Goal: Information Seeking & Learning: Learn about a topic

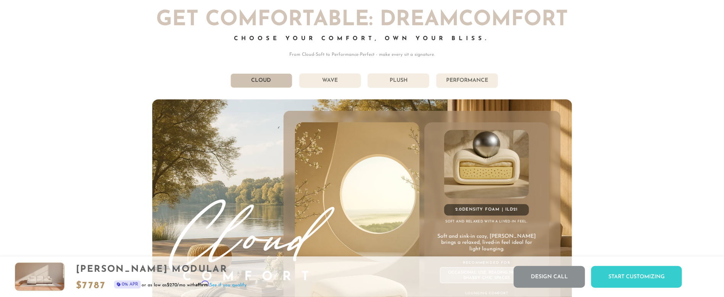
scroll to position [4391, 0]
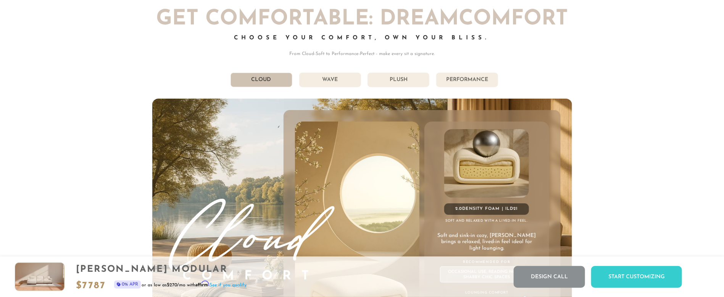
click at [487, 87] on li "Performance" at bounding box center [467, 80] width 62 height 15
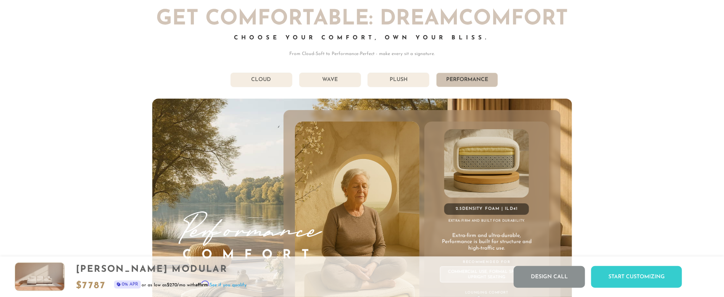
click at [414, 79] on li "Plush" at bounding box center [399, 80] width 62 height 15
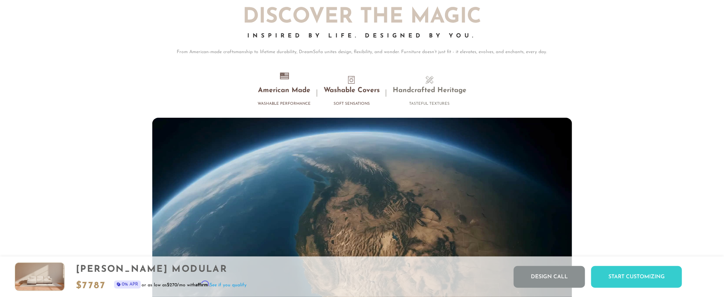
scroll to position [7261, 0]
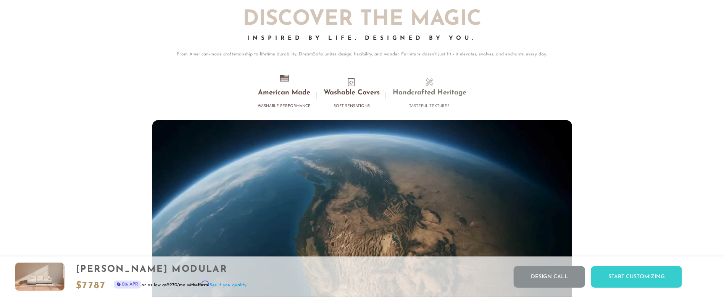
click at [340, 103] on li "Washable Covers Soft Sensations" at bounding box center [351, 95] width 69 height 34
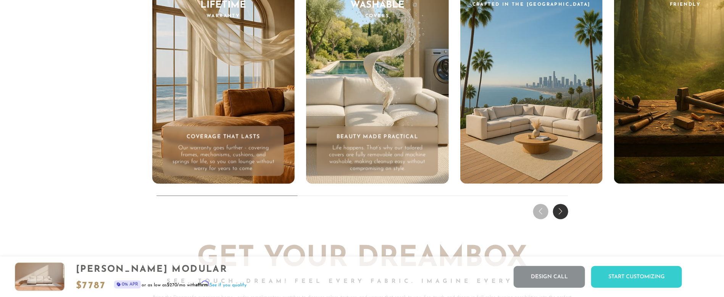
scroll to position [7763, 0]
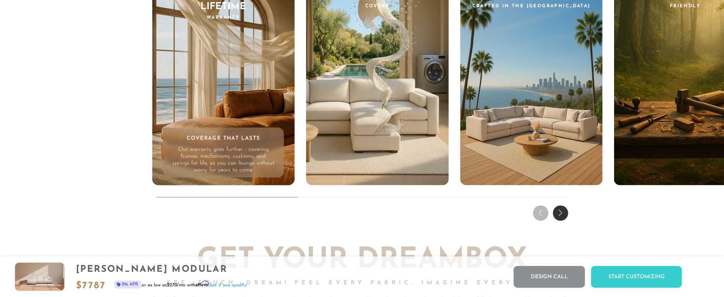
click at [560, 218] on div "Next slide" at bounding box center [560, 212] width 15 height 15
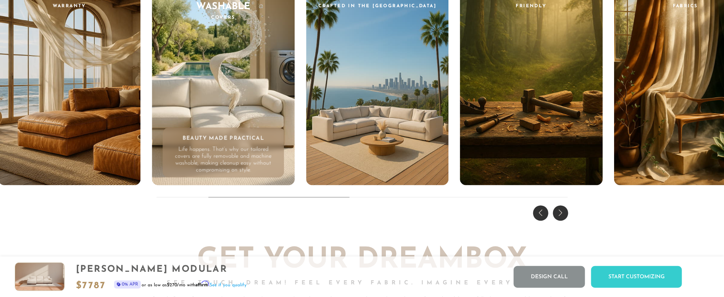
click at [561, 218] on div "Next slide" at bounding box center [560, 212] width 15 height 15
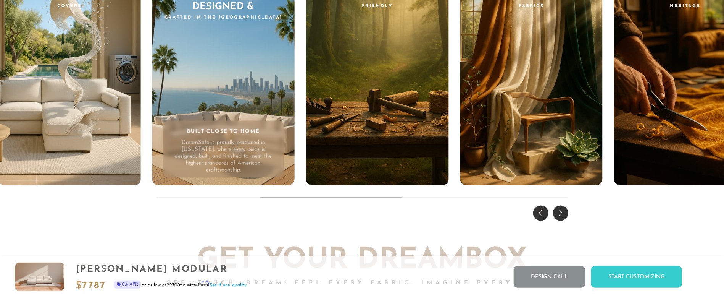
click at [561, 218] on div "Next slide" at bounding box center [560, 212] width 15 height 15
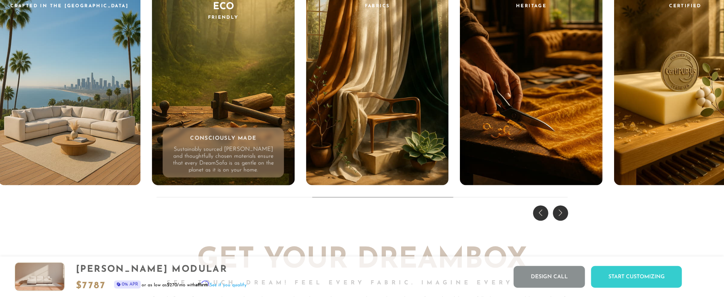
click at [561, 218] on div "Next slide" at bounding box center [560, 212] width 15 height 15
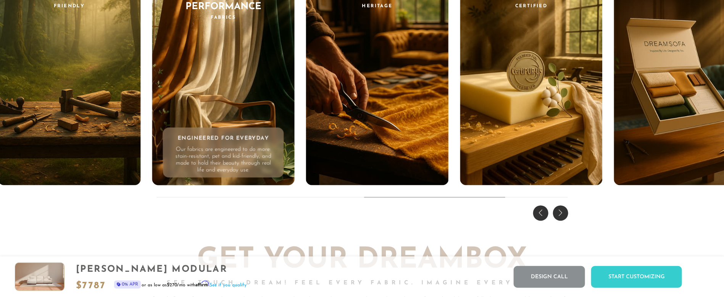
click at [561, 218] on div "Next slide" at bounding box center [560, 212] width 15 height 15
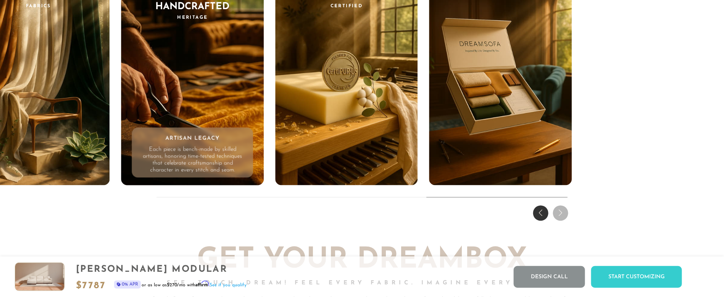
click at [561, 218] on div "THE DREAM EXPERIENCE Every Feature, Every Feeling - Reimagined. Enduring frames…" at bounding box center [362, 50] width 724 height 346
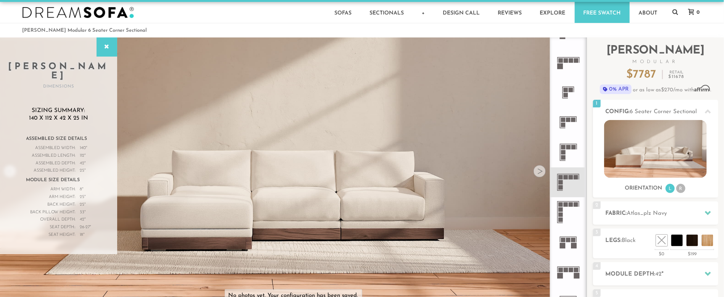
scroll to position [4, 0]
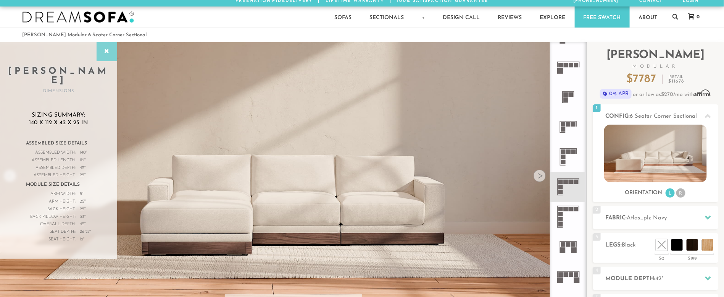
click at [108, 50] on icon at bounding box center [107, 51] width 8 height 6
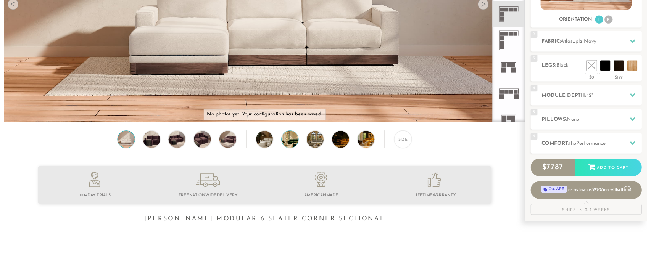
scroll to position [8731, 636]
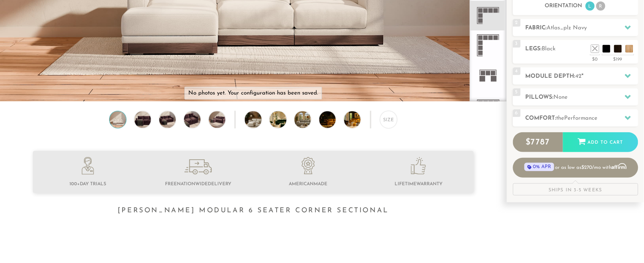
click at [227, 86] on img at bounding box center [253, 83] width 506 height 506
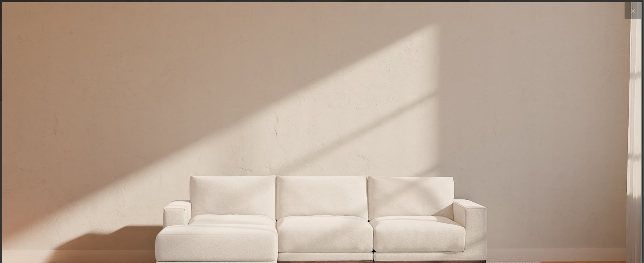
scroll to position [8750, 644]
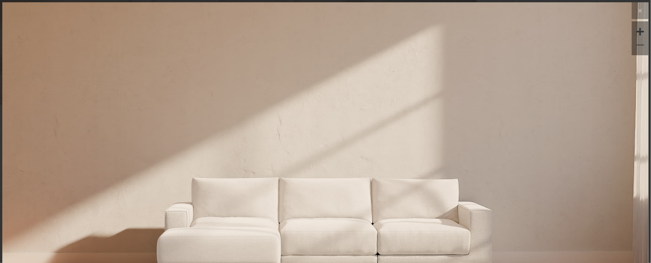
click at [635, 45] on div at bounding box center [640, 44] width 11 height 11
click at [636, 14] on icon at bounding box center [640, 10] width 9 height 9
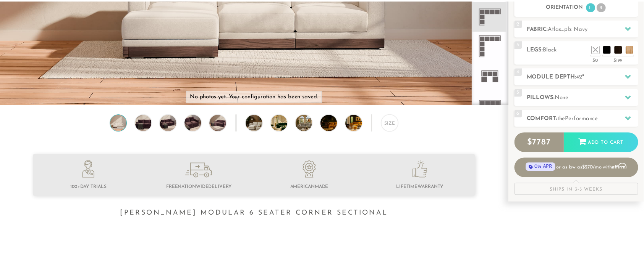
scroll to position [8, 8]
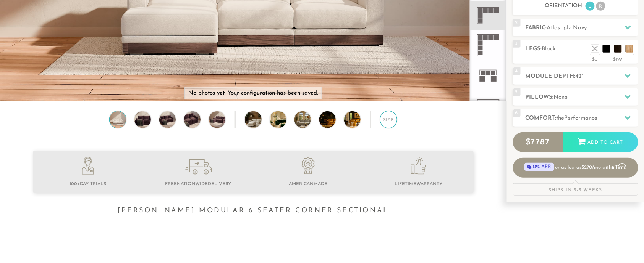
click at [388, 124] on div "Size" at bounding box center [388, 119] width 17 height 17
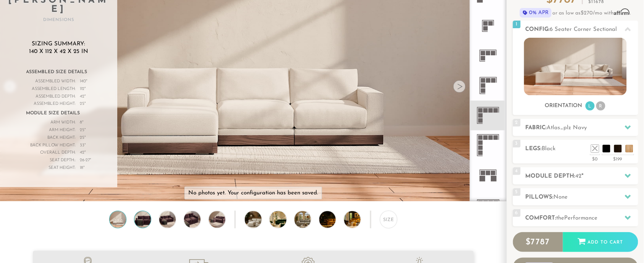
scroll to position [74, 0]
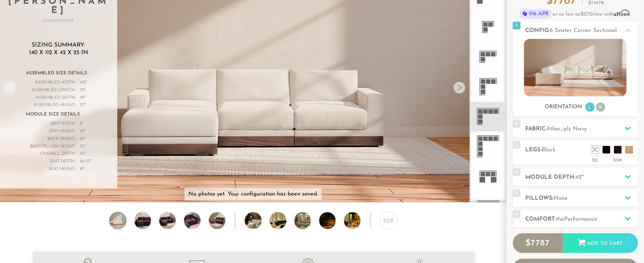
click at [142, 233] on div "Size" at bounding box center [253, 222] width 506 height 21
click at [145, 225] on img at bounding box center [143, 221] width 20 height 16
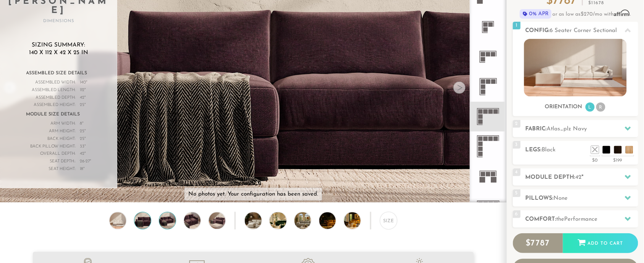
click at [165, 223] on img at bounding box center [168, 221] width 20 height 16
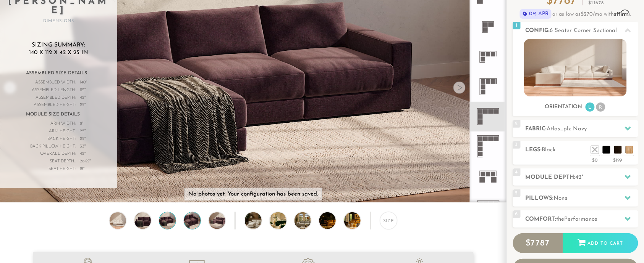
click at [193, 223] on img at bounding box center [193, 221] width 20 height 16
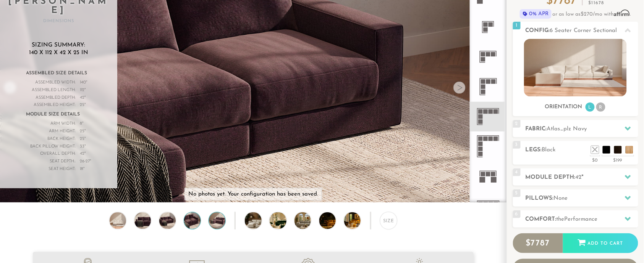
click at [216, 224] on img at bounding box center [217, 221] width 20 height 16
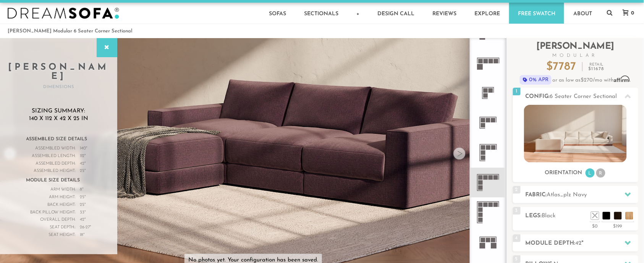
scroll to position [0, 0]
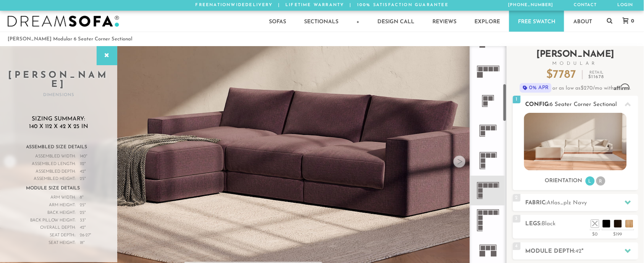
click at [595, 146] on img at bounding box center [575, 142] width 103 height 58
click at [594, 133] on img at bounding box center [575, 142] width 103 height 58
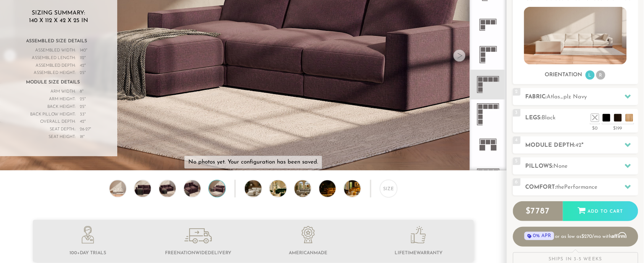
scroll to position [103, 0]
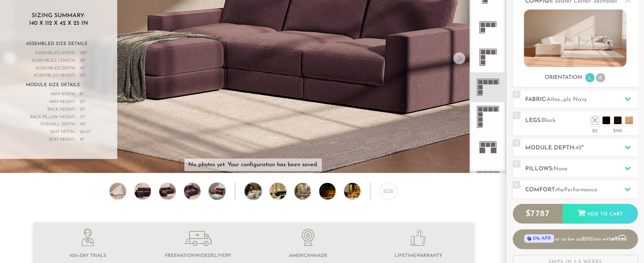
click at [254, 193] on img at bounding box center [259, 191] width 29 height 16
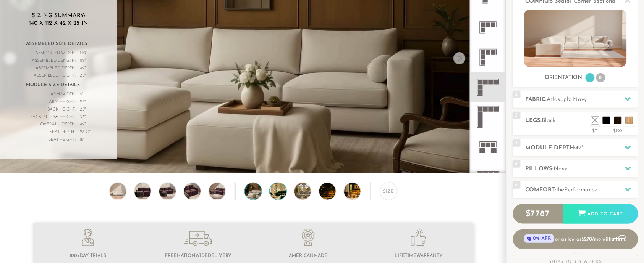
click at [272, 194] on img at bounding box center [284, 191] width 29 height 16
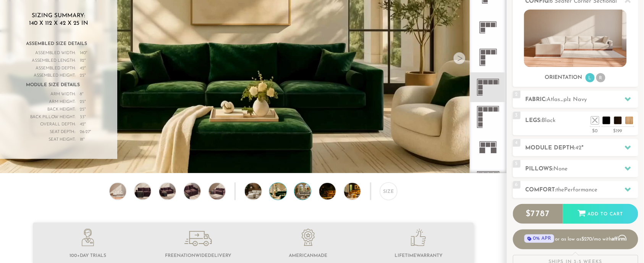
click at [300, 200] on img at bounding box center [308, 191] width 29 height 16
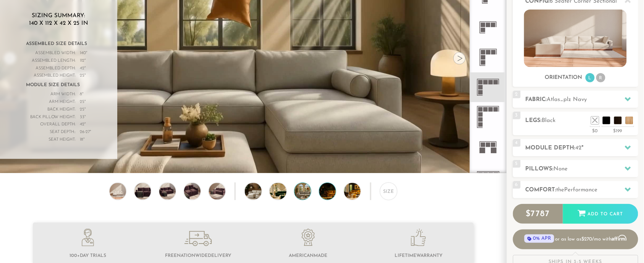
click at [325, 199] on img at bounding box center [333, 191] width 29 height 16
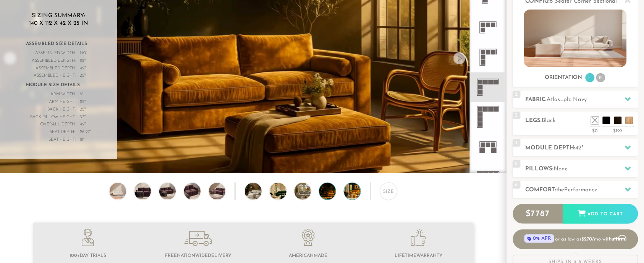
click at [347, 199] on img at bounding box center [358, 191] width 29 height 16
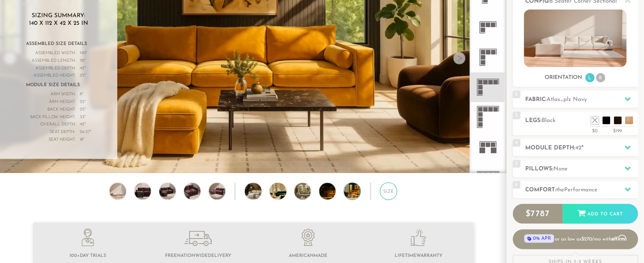
click at [390, 199] on div "Size" at bounding box center [388, 191] width 17 height 17
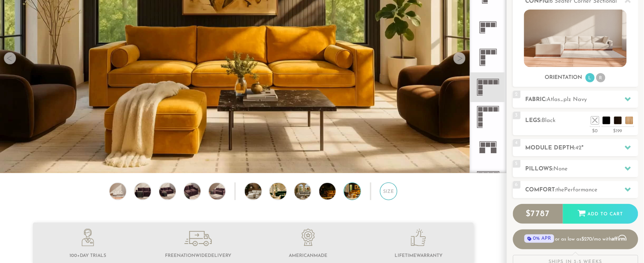
click at [388, 197] on div "Size" at bounding box center [388, 191] width 17 height 17
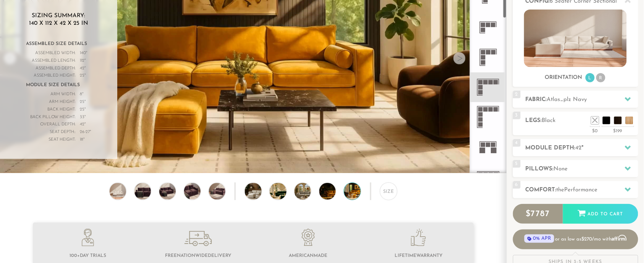
click at [462, 58] on div at bounding box center [459, 58] width 12 height 12
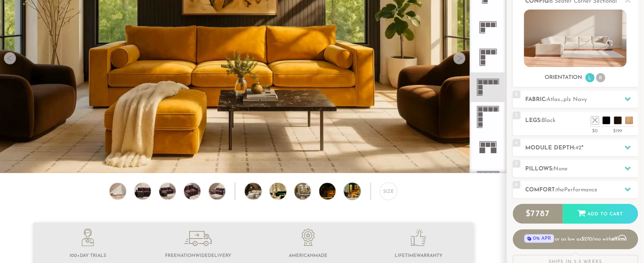
click at [462, 58] on div at bounding box center [459, 58] width 12 height 12
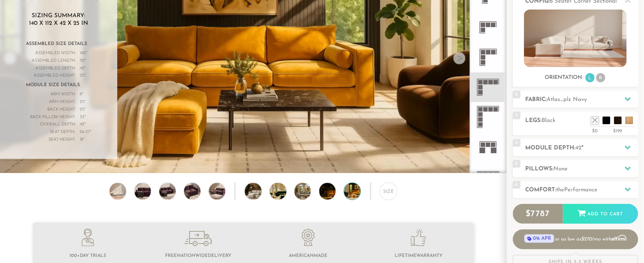
click at [462, 58] on div at bounding box center [459, 58] width 12 height 12
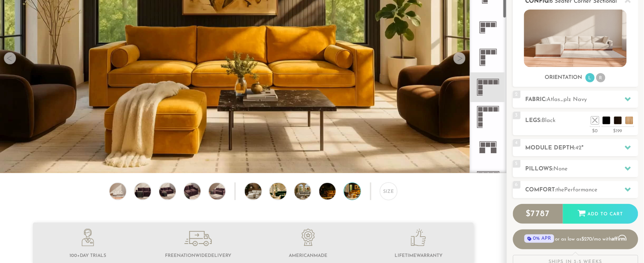
click at [594, 47] on img at bounding box center [575, 39] width 103 height 58
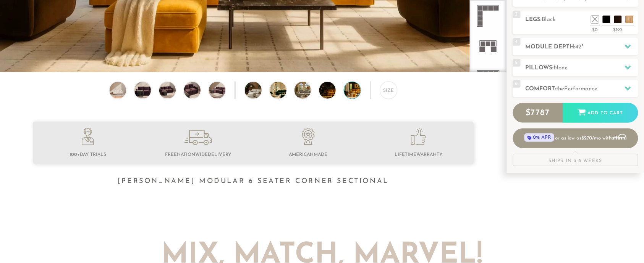
scroll to position [206, 0]
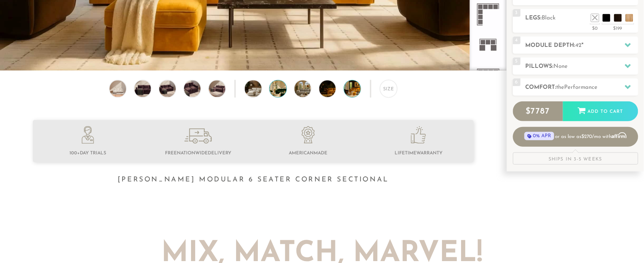
click at [285, 90] on img at bounding box center [284, 89] width 29 height 16
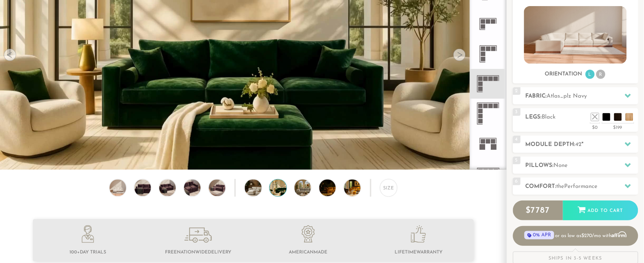
scroll to position [105, 0]
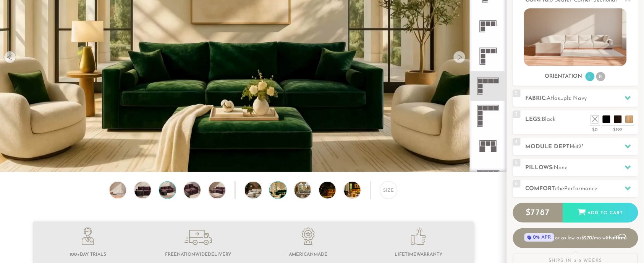
click at [172, 194] on img at bounding box center [168, 190] width 20 height 16
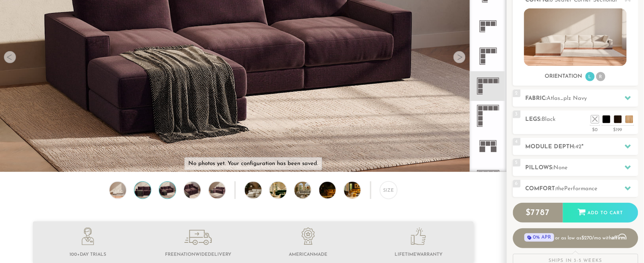
click at [144, 194] on img at bounding box center [143, 190] width 20 height 16
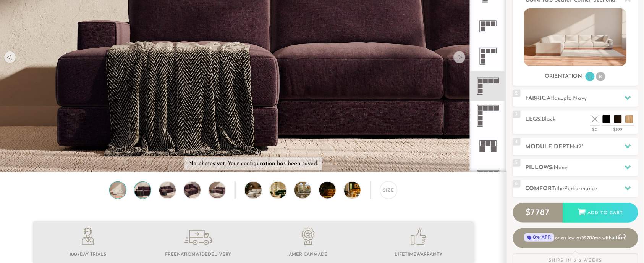
click at [115, 192] on img at bounding box center [118, 190] width 20 height 16
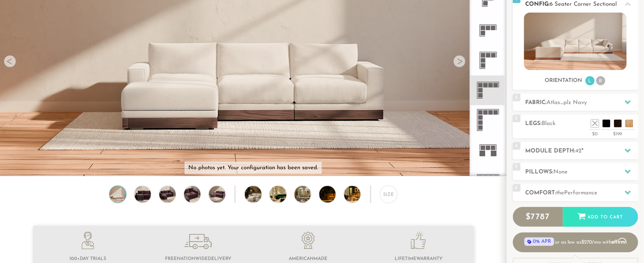
scroll to position [102, 0]
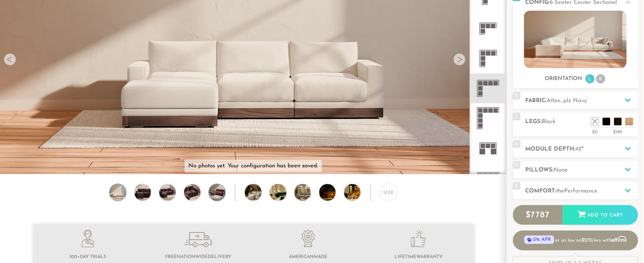
click at [212, 198] on img at bounding box center [217, 192] width 20 height 16
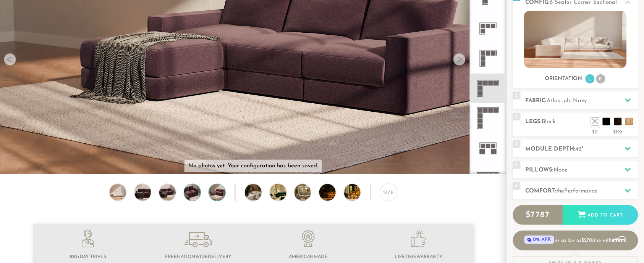
click at [200, 196] on img at bounding box center [193, 192] width 20 height 16
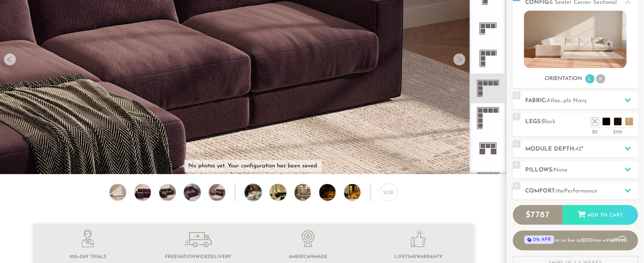
click at [259, 196] on img at bounding box center [259, 192] width 29 height 16
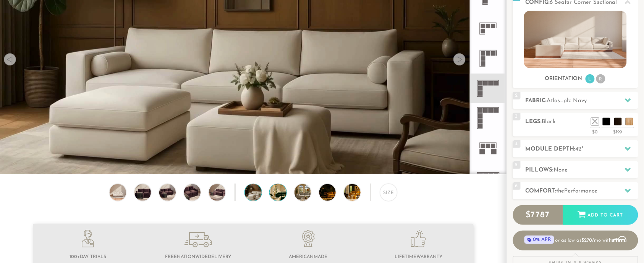
click at [275, 197] on img at bounding box center [284, 192] width 29 height 16
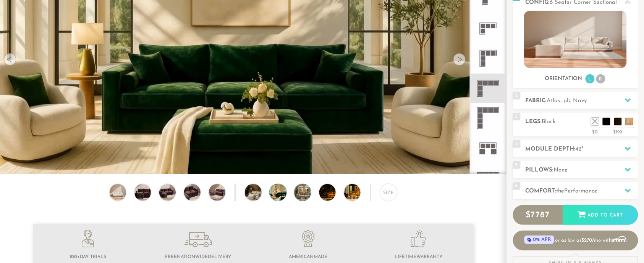
click at [297, 195] on img at bounding box center [308, 192] width 29 height 16
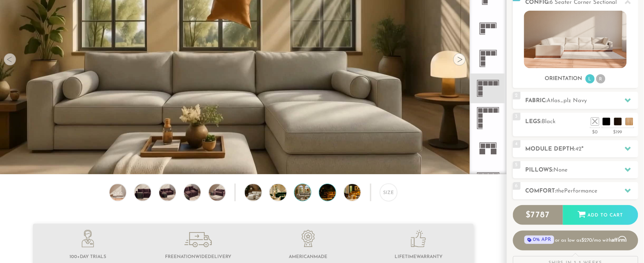
click at [321, 198] on img at bounding box center [333, 192] width 29 height 16
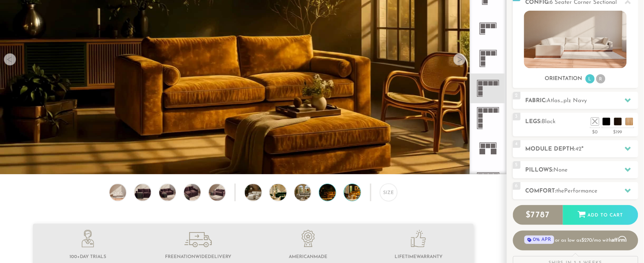
click at [346, 199] on img at bounding box center [358, 192] width 29 height 16
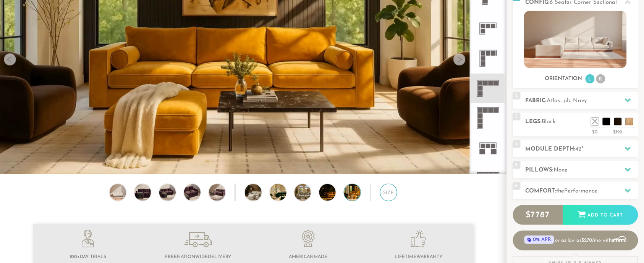
click at [385, 196] on div "Size" at bounding box center [388, 192] width 17 height 17
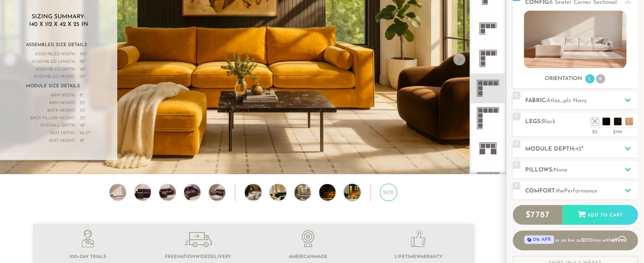
click at [385, 196] on div "Size" at bounding box center [388, 192] width 17 height 17
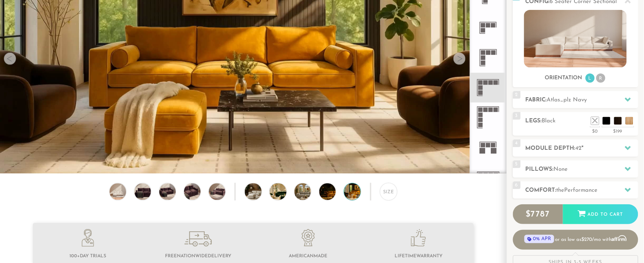
scroll to position [105, 0]
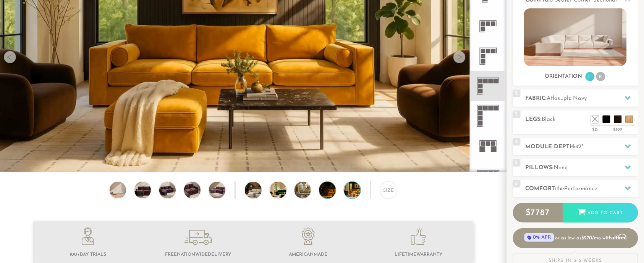
click at [329, 188] on img at bounding box center [333, 190] width 29 height 16
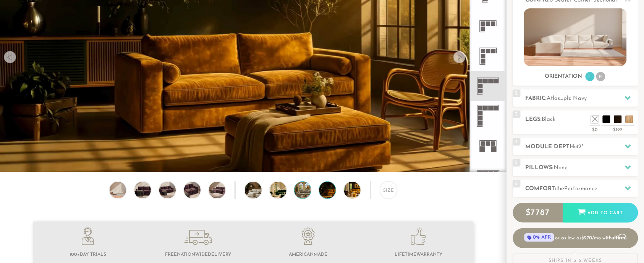
click at [304, 194] on img at bounding box center [308, 190] width 29 height 16
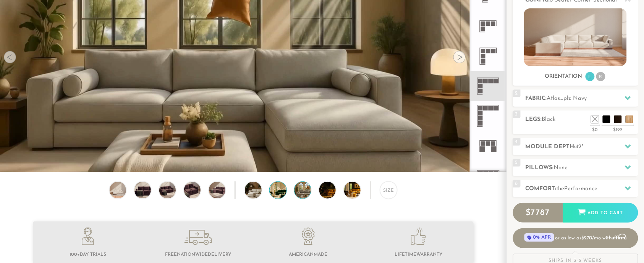
click at [281, 194] on img at bounding box center [284, 190] width 29 height 16
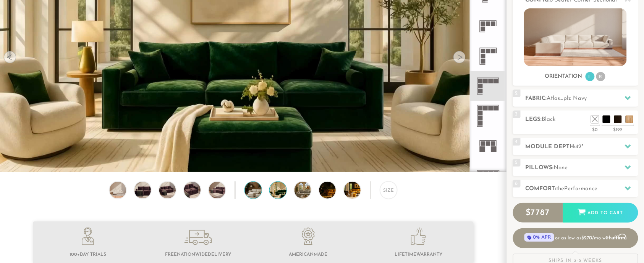
click at [250, 197] on img at bounding box center [259, 190] width 29 height 16
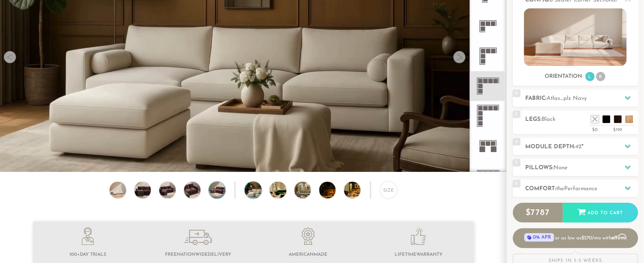
click at [214, 196] on img at bounding box center [217, 190] width 20 height 16
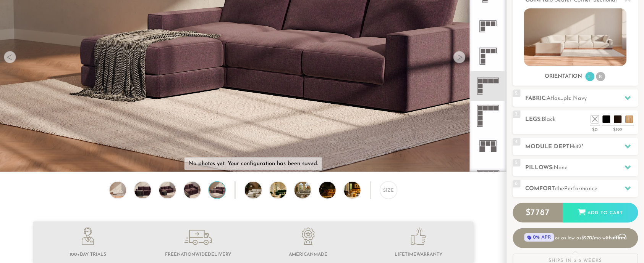
click at [186, 190] on img at bounding box center [193, 190] width 20 height 16
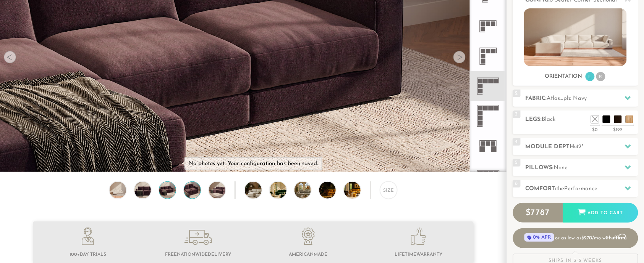
click at [168, 194] on img at bounding box center [168, 190] width 20 height 16
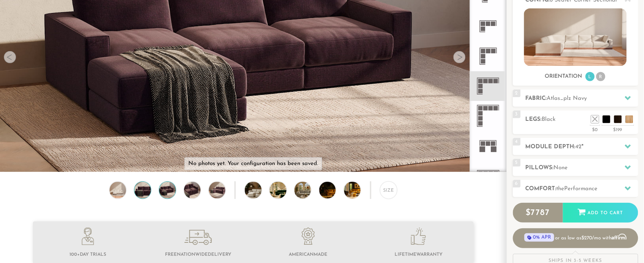
click at [146, 196] on img at bounding box center [143, 190] width 20 height 16
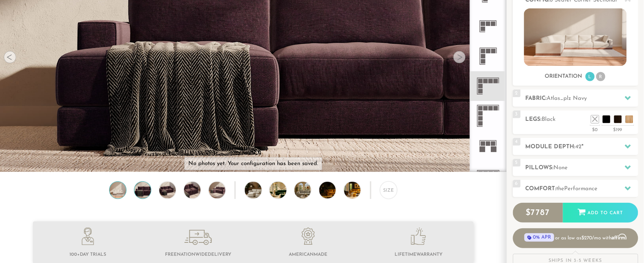
click at [126, 193] on img at bounding box center [118, 190] width 20 height 16
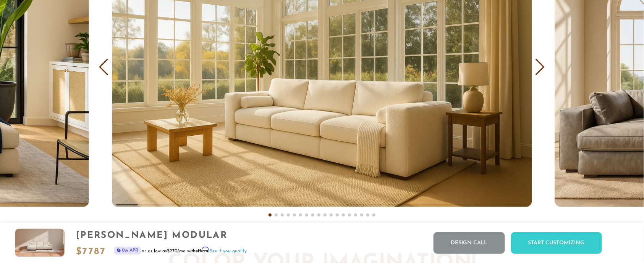
scroll to position [4756, 0]
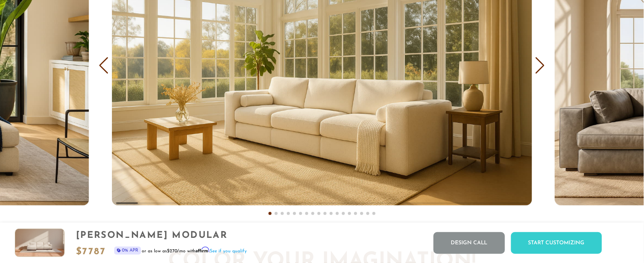
click at [540, 63] on div "Next slide" at bounding box center [540, 65] width 10 height 17
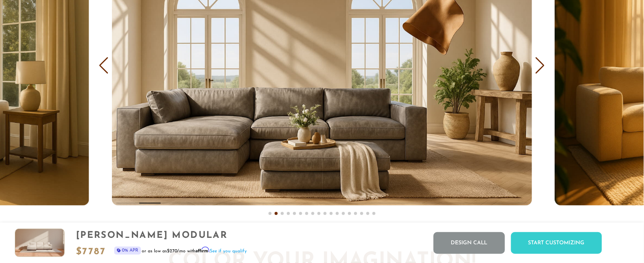
click at [540, 63] on div "Next slide" at bounding box center [540, 65] width 10 height 17
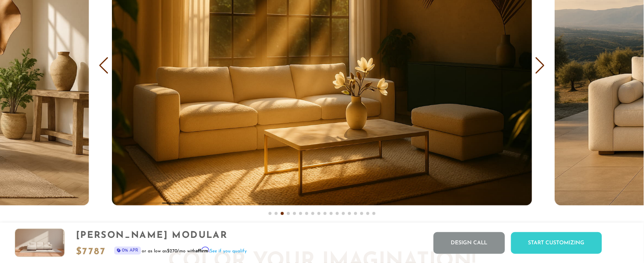
click at [540, 63] on div "Next slide" at bounding box center [540, 65] width 10 height 17
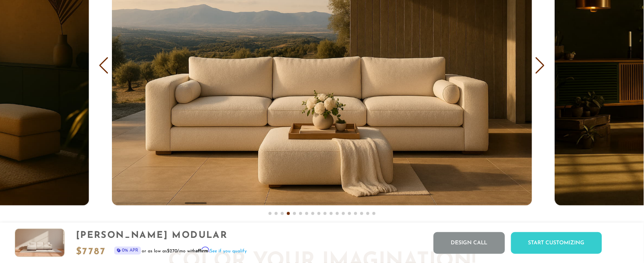
click at [540, 63] on div "Next slide" at bounding box center [540, 65] width 10 height 17
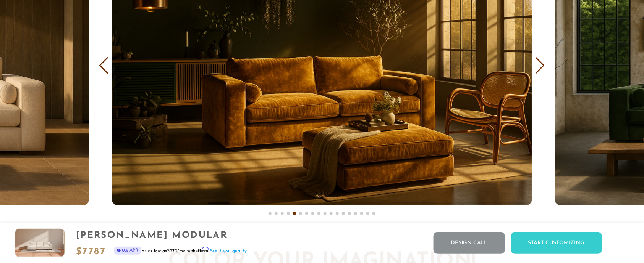
click at [540, 63] on div "Next slide" at bounding box center [540, 65] width 10 height 17
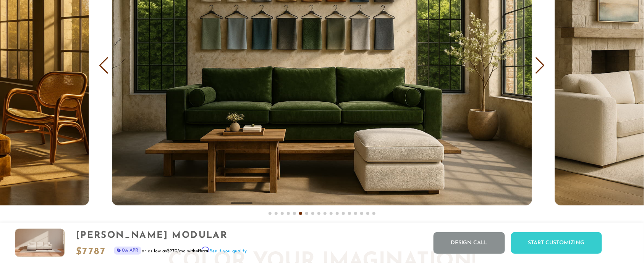
click at [540, 63] on div "Next slide" at bounding box center [540, 65] width 10 height 17
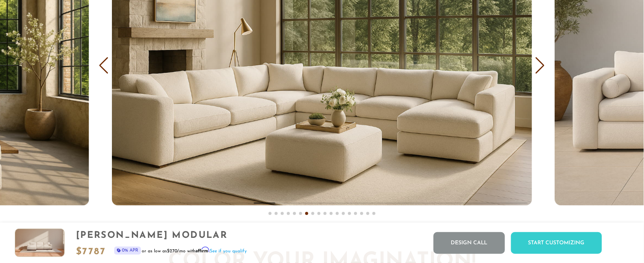
click at [540, 63] on div "Next slide" at bounding box center [540, 65] width 10 height 17
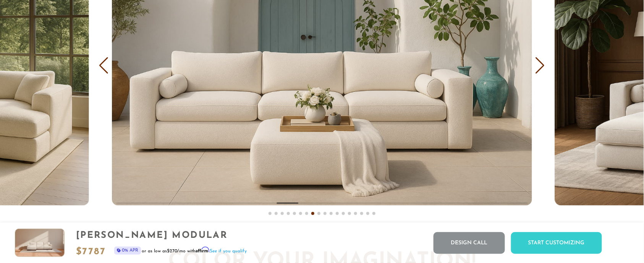
click at [540, 63] on div "Next slide" at bounding box center [540, 65] width 10 height 17
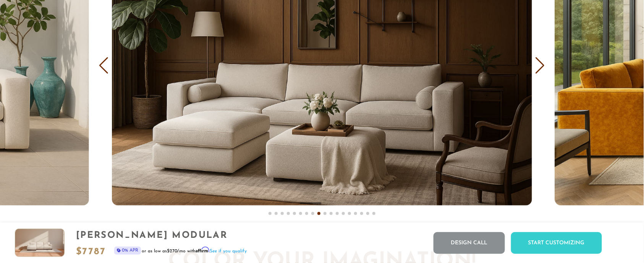
click at [540, 63] on div "Next slide" at bounding box center [540, 65] width 10 height 17
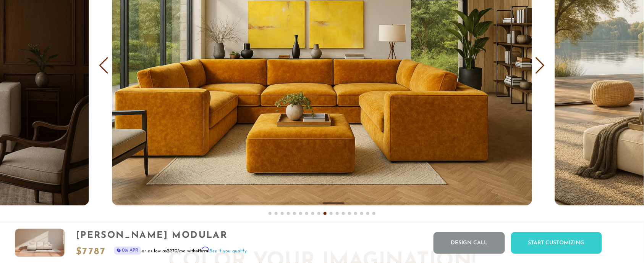
click at [540, 63] on div "Next slide" at bounding box center [540, 65] width 10 height 17
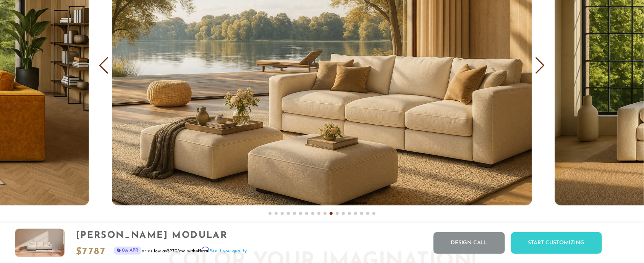
click at [540, 63] on div "Next slide" at bounding box center [540, 65] width 10 height 17
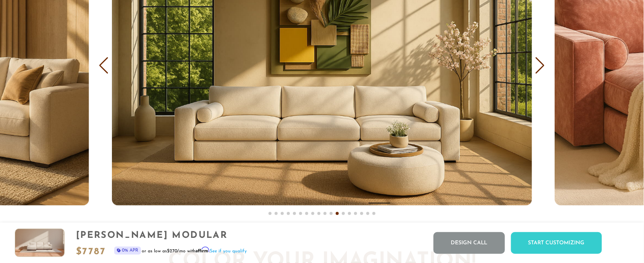
click at [540, 63] on div "Next slide" at bounding box center [540, 65] width 10 height 17
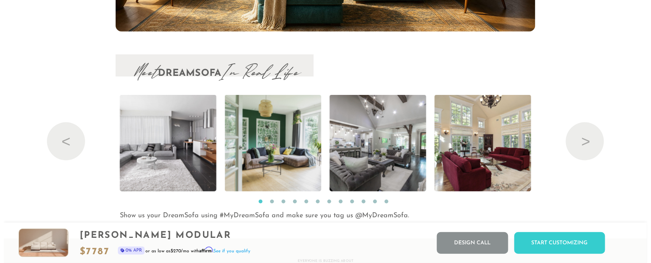
scroll to position [8013, 0]
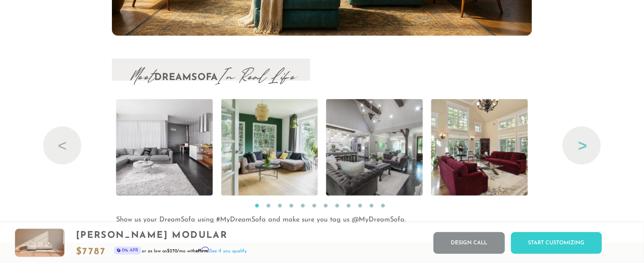
click at [579, 138] on button "Next" at bounding box center [581, 146] width 38 height 38
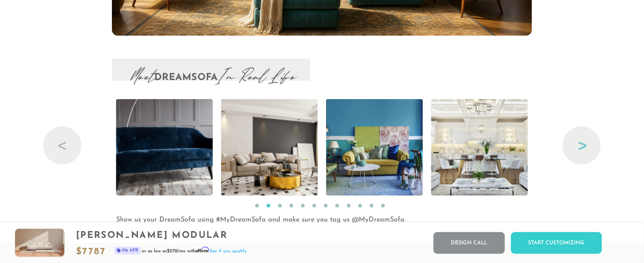
click at [580, 141] on button "Next" at bounding box center [581, 146] width 38 height 38
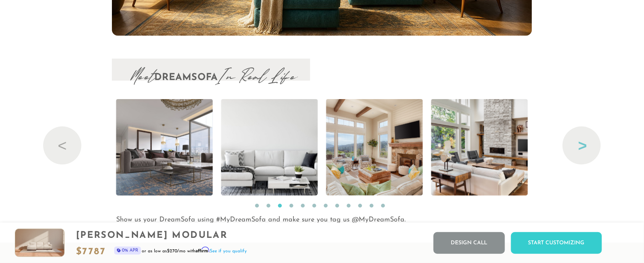
click at [580, 141] on button "Next" at bounding box center [581, 146] width 38 height 38
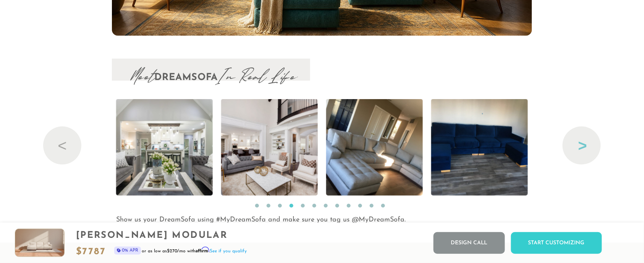
click at [580, 141] on button "Next" at bounding box center [581, 146] width 38 height 38
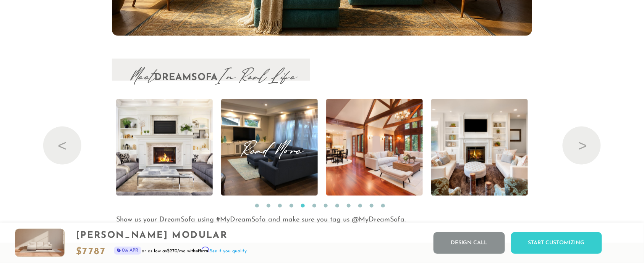
click at [257, 120] on img at bounding box center [269, 147] width 129 height 97
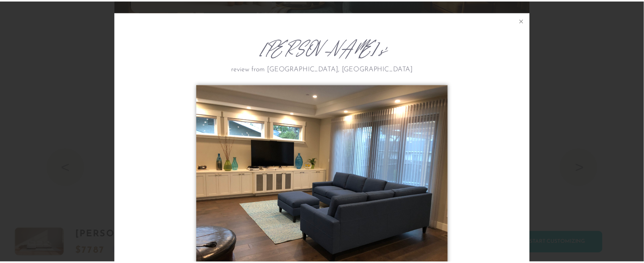
scroll to position [142, 0]
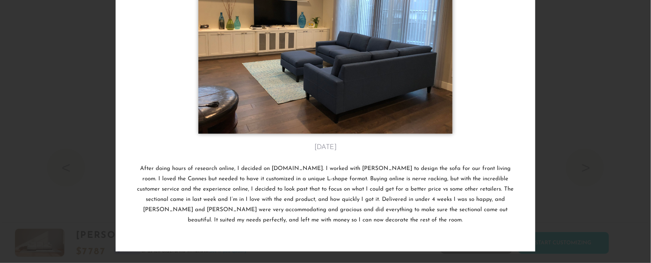
click at [587, 117] on div "Gina T.'s review from Tampa, FL November 11th After doing hours of research onl…" at bounding box center [325, 131] width 651 height 263
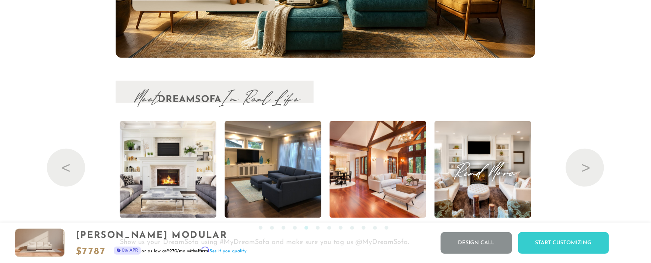
scroll to position [8, 8]
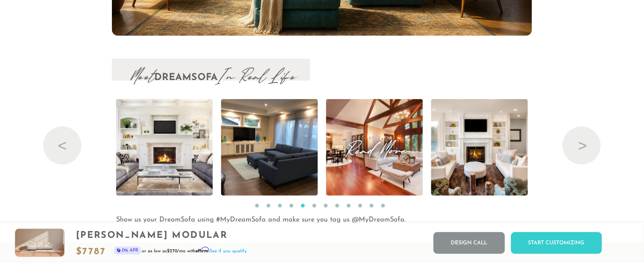
click at [394, 142] on span "Read More" at bounding box center [374, 147] width 97 height 10
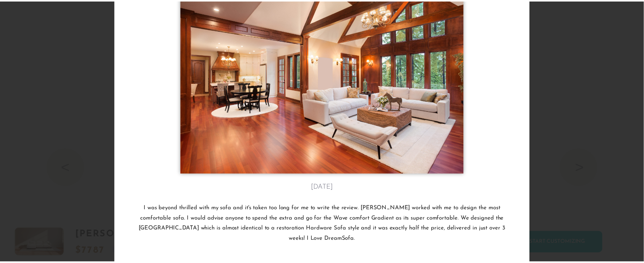
scroll to position [102, 0]
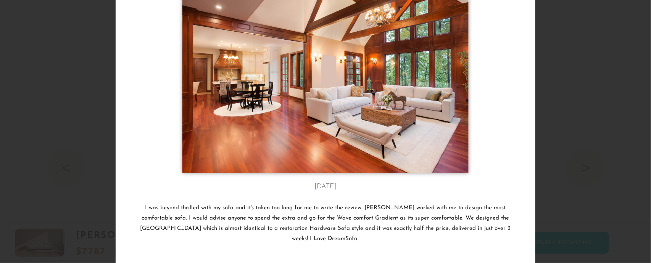
click at [559, 123] on div "James L.'s review from Indianapolis, IN November 10th I was beyond thrilled wit…" at bounding box center [325, 131] width 651 height 263
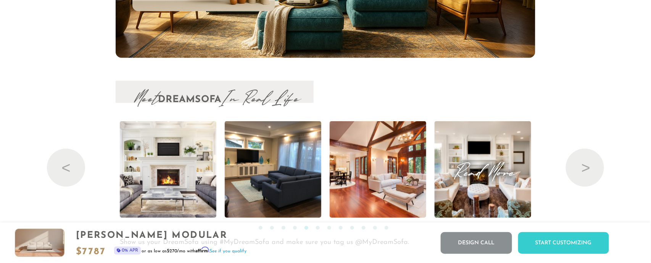
scroll to position [8, 8]
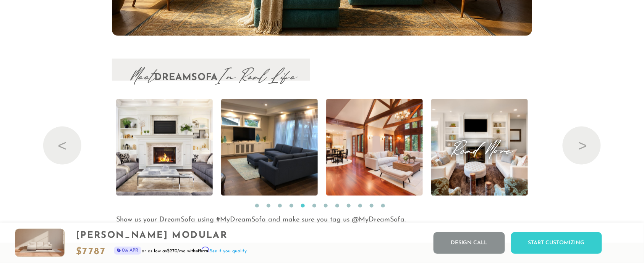
click at [510, 152] on span "Read More" at bounding box center [479, 147] width 97 height 10
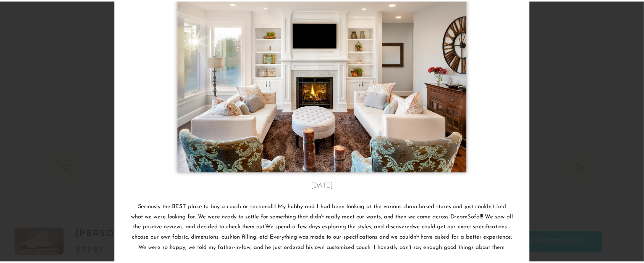
scroll to position [131, 0]
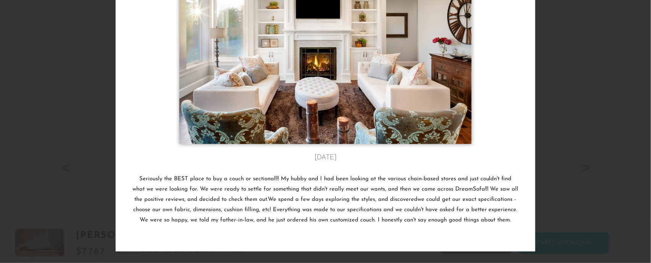
click at [578, 152] on div "Kim J.'s review from Mesa, AZ November 7th Seriously the BEST place to buy a co…" at bounding box center [325, 131] width 651 height 263
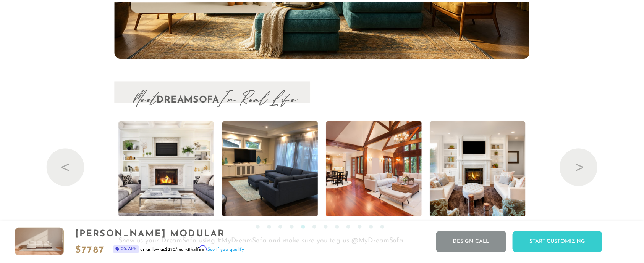
scroll to position [8, 8]
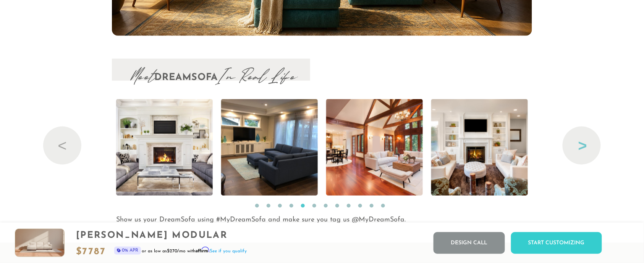
click at [586, 150] on button "Next" at bounding box center [581, 146] width 38 height 38
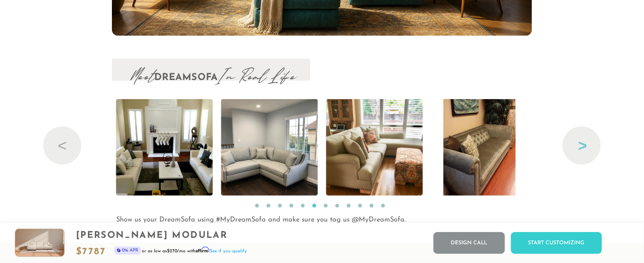
click at [586, 150] on button "Next" at bounding box center [581, 146] width 38 height 38
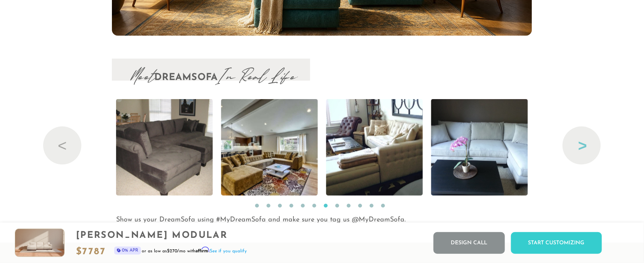
click at [586, 150] on button "Next" at bounding box center [581, 146] width 38 height 38
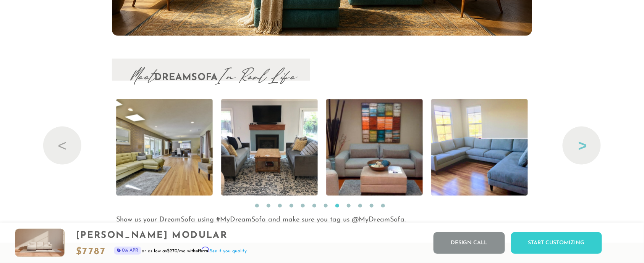
click at [586, 150] on button "Next" at bounding box center [581, 146] width 38 height 38
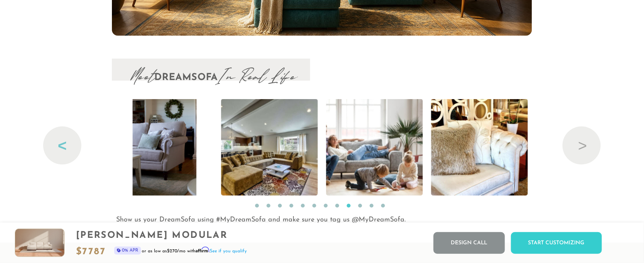
click at [61, 145] on button "Previous" at bounding box center [62, 146] width 38 height 38
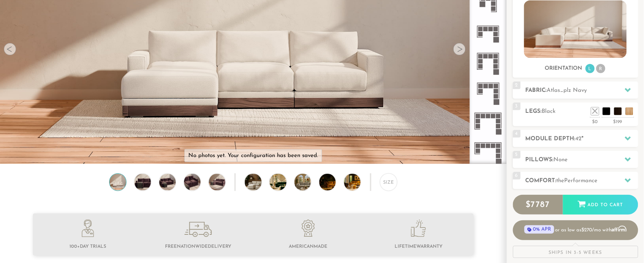
scroll to position [117, 0]
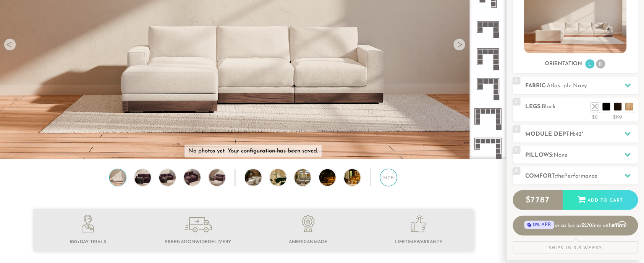
click at [383, 182] on div "Size" at bounding box center [388, 177] width 17 height 17
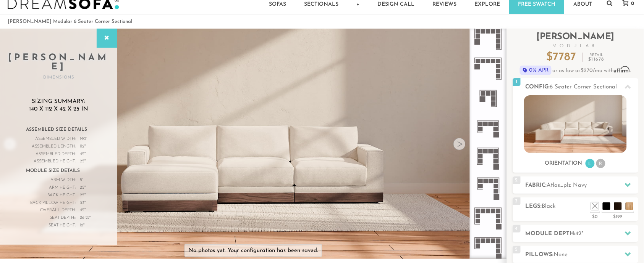
scroll to position [16, 0]
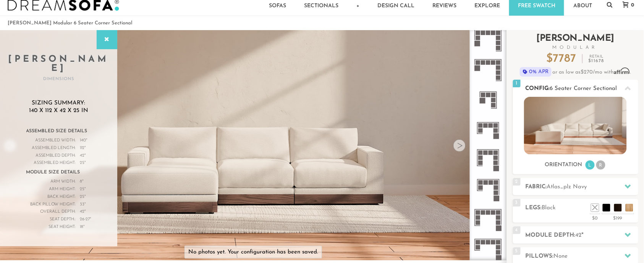
click at [576, 121] on img at bounding box center [575, 126] width 103 height 58
click at [600, 162] on li "R" at bounding box center [600, 165] width 9 height 9
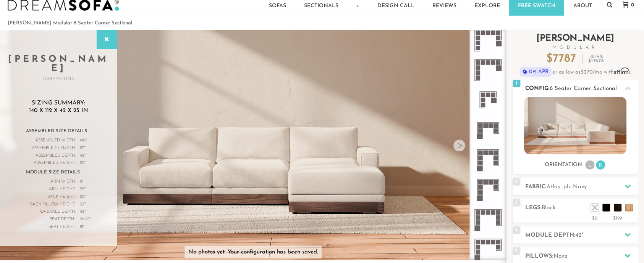
click at [632, 90] on div at bounding box center [628, 89] width 16 height 16
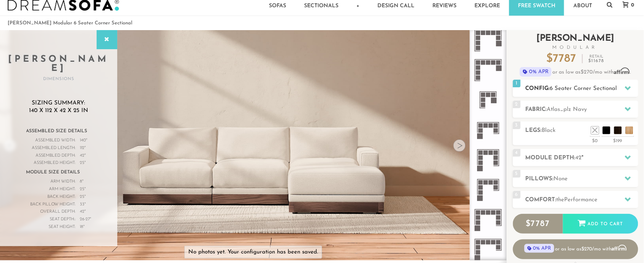
click at [629, 90] on icon at bounding box center [628, 88] width 6 height 6
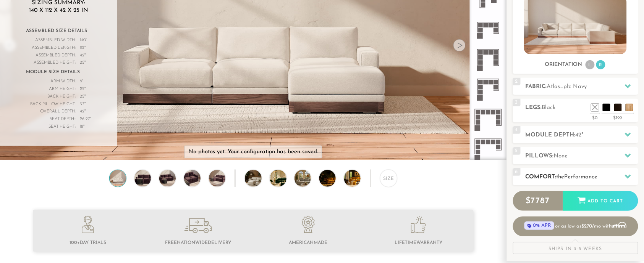
scroll to position [118, 0]
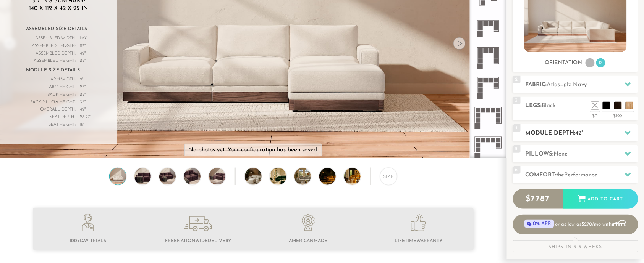
click at [615, 133] on h2 "Module Depth: 42 "" at bounding box center [581, 133] width 113 height 9
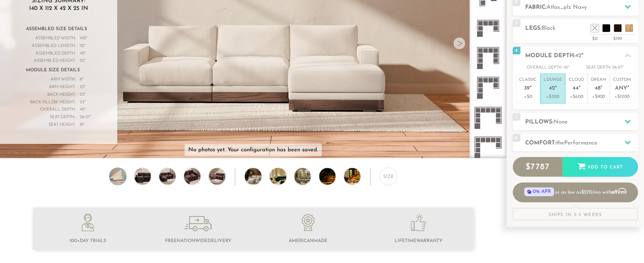
drag, startPoint x: 580, startPoint y: 93, endPoint x: 593, endPoint y: 109, distance: 20.5
click at [581, 93] on p "Cloud 44 "" at bounding box center [576, 85] width 15 height 16
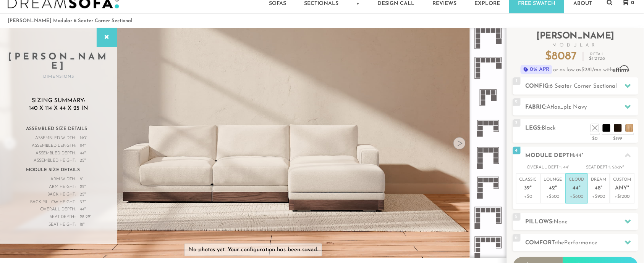
scroll to position [17, 0]
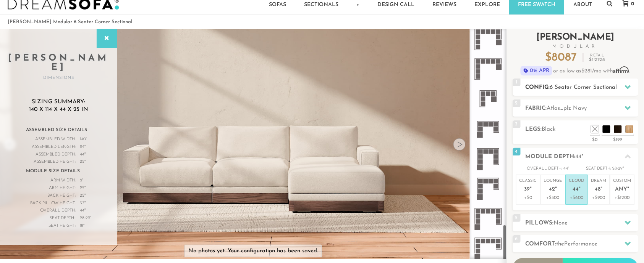
click at [580, 87] on span "6 Seater Corner Sectional" at bounding box center [583, 88] width 67 height 6
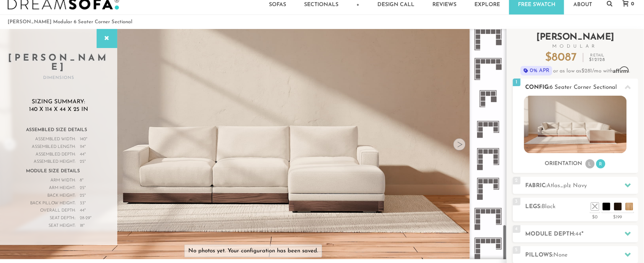
click at [589, 163] on li "L" at bounding box center [589, 164] width 9 height 9
